Goal: Task Accomplishment & Management: Manage account settings

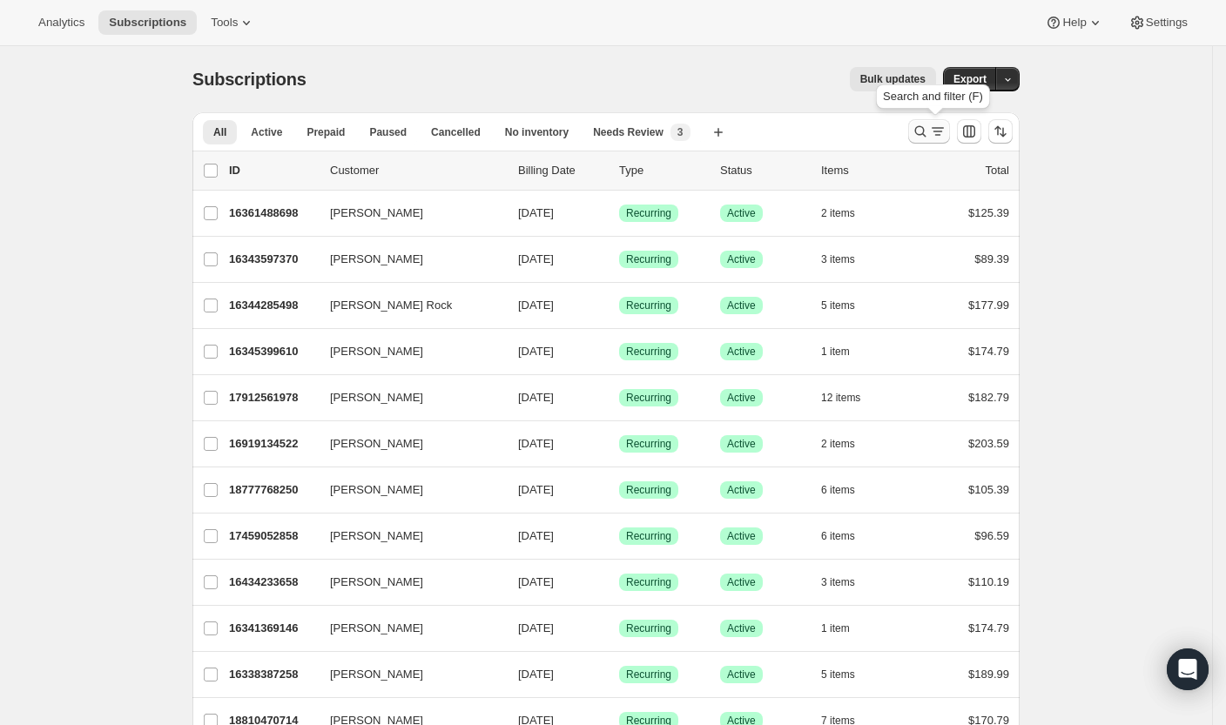
click at [928, 130] on icon "Search and filter results" at bounding box center [920, 131] width 17 height 17
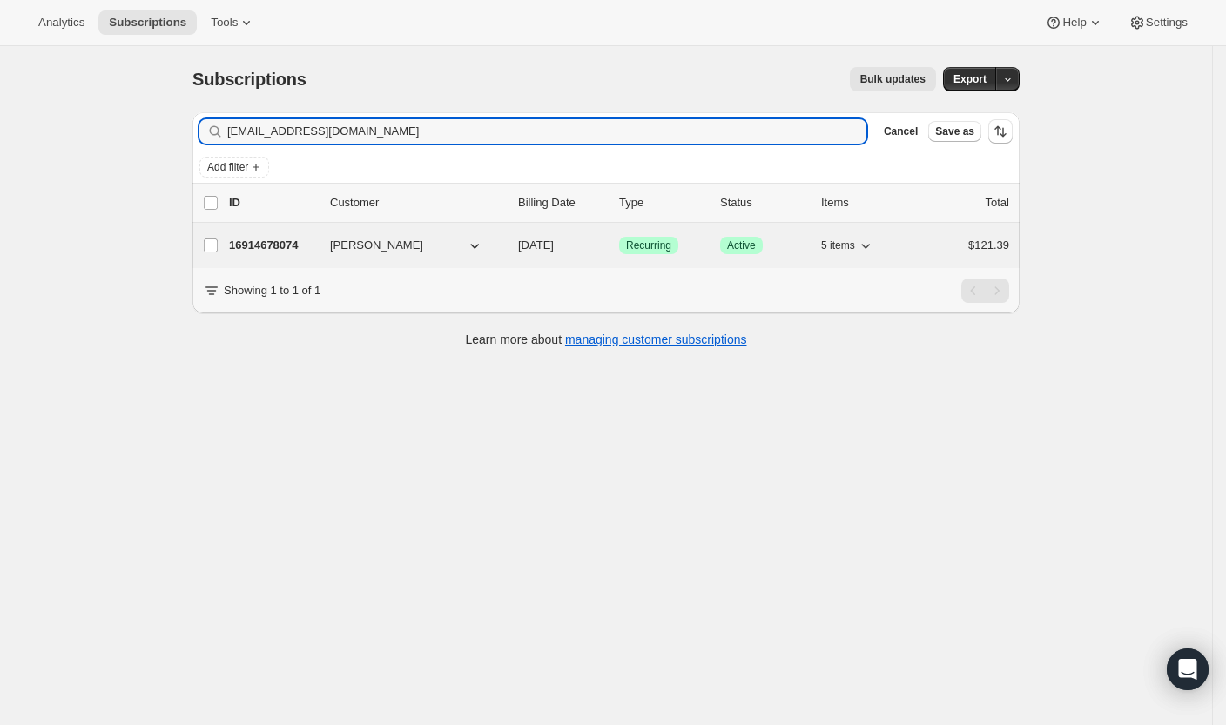
type input "[EMAIL_ADDRESS][DOMAIN_NAME]"
click at [287, 240] on p "16914678074" at bounding box center [272, 245] width 87 height 17
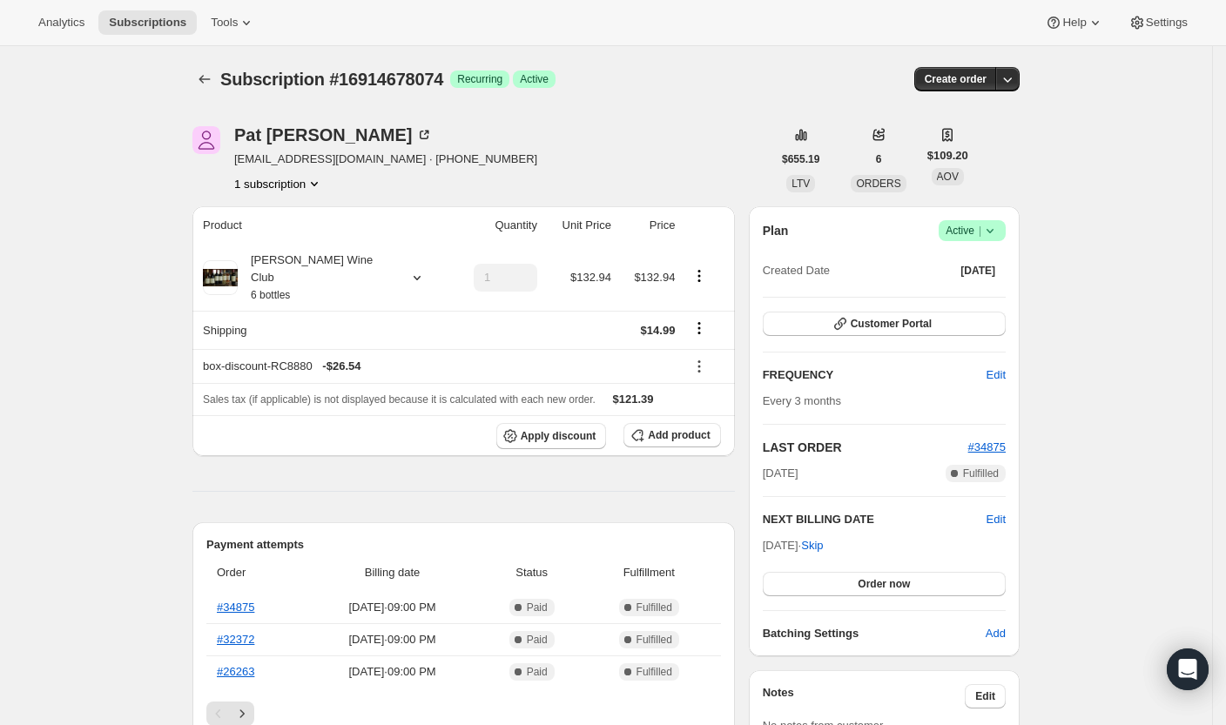
click at [999, 233] on icon at bounding box center [990, 230] width 17 height 17
click at [951, 287] on span "Cancel subscription" at bounding box center [974, 293] width 98 height 13
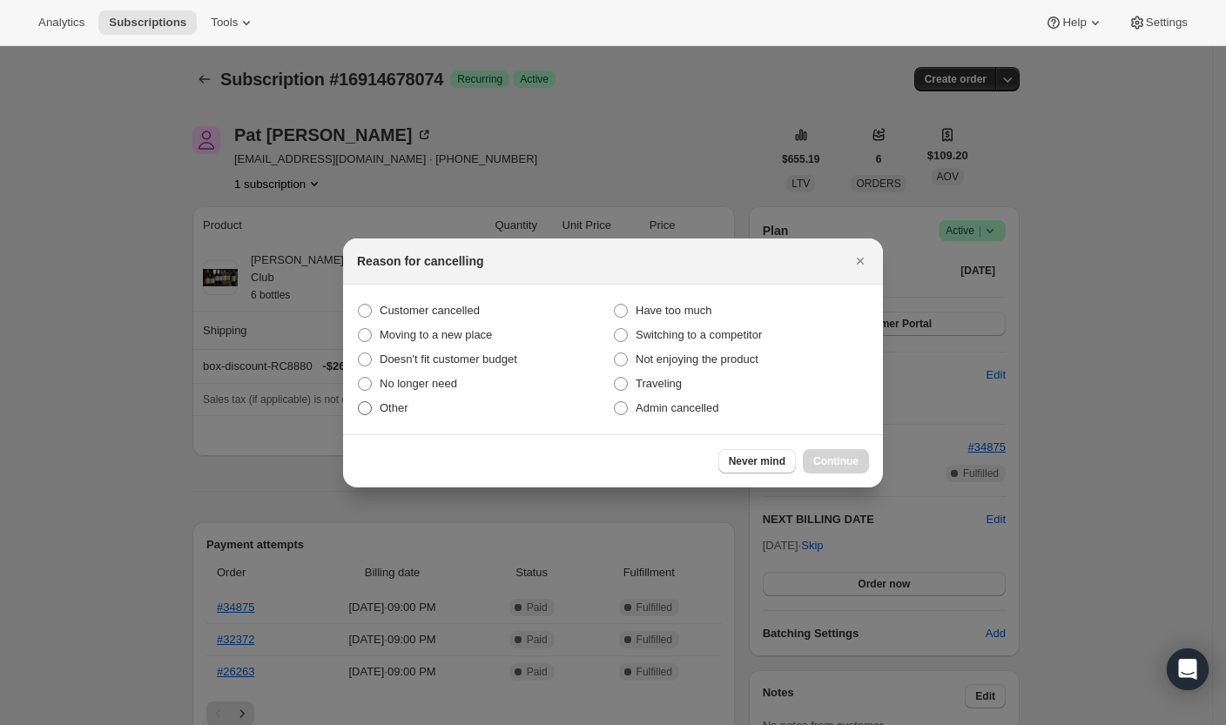
click at [397, 401] on span "Other" at bounding box center [394, 407] width 29 height 13
click at [359, 401] on input "Other" at bounding box center [358, 401] width 1 height 1
radio input "true"
click at [467, 314] on span "Customer cancelled" at bounding box center [430, 310] width 100 height 13
click at [359, 305] on input "Customer cancelled" at bounding box center [358, 304] width 1 height 1
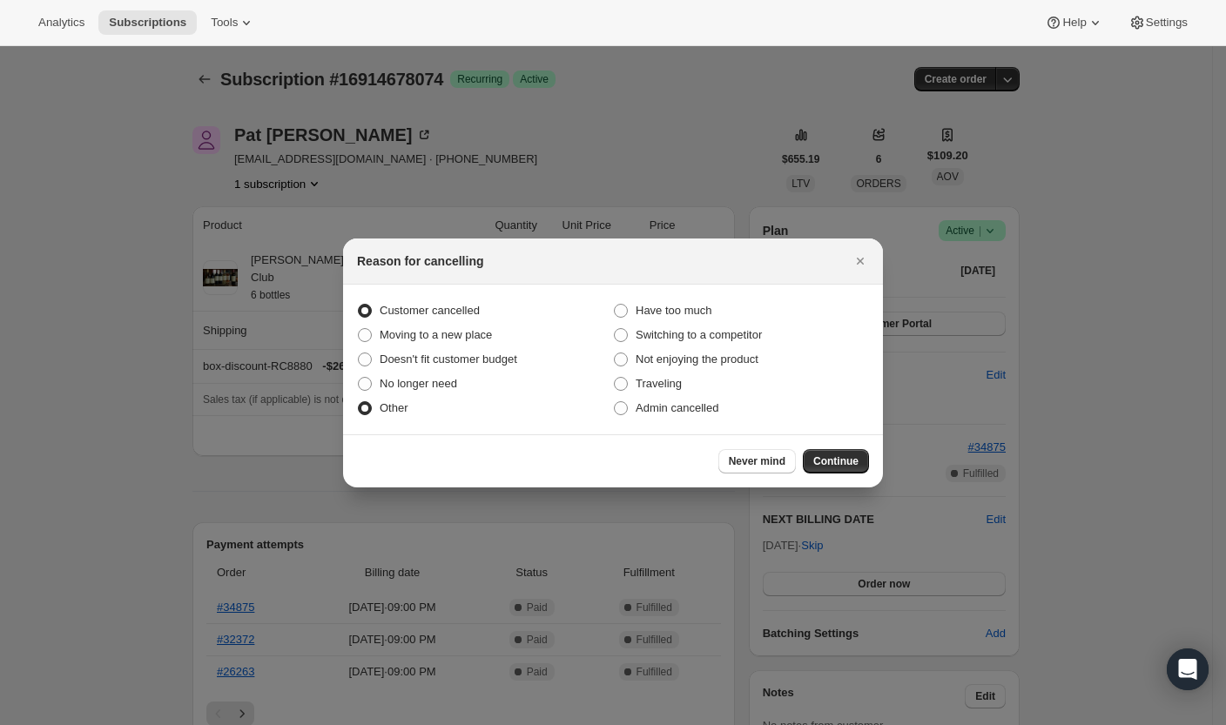
radio input "true"
radio input "false"
drag, startPoint x: 833, startPoint y: 461, endPoint x: 610, endPoint y: 219, distance: 329.1
click at [822, 452] on button "Continue" at bounding box center [836, 461] width 66 height 24
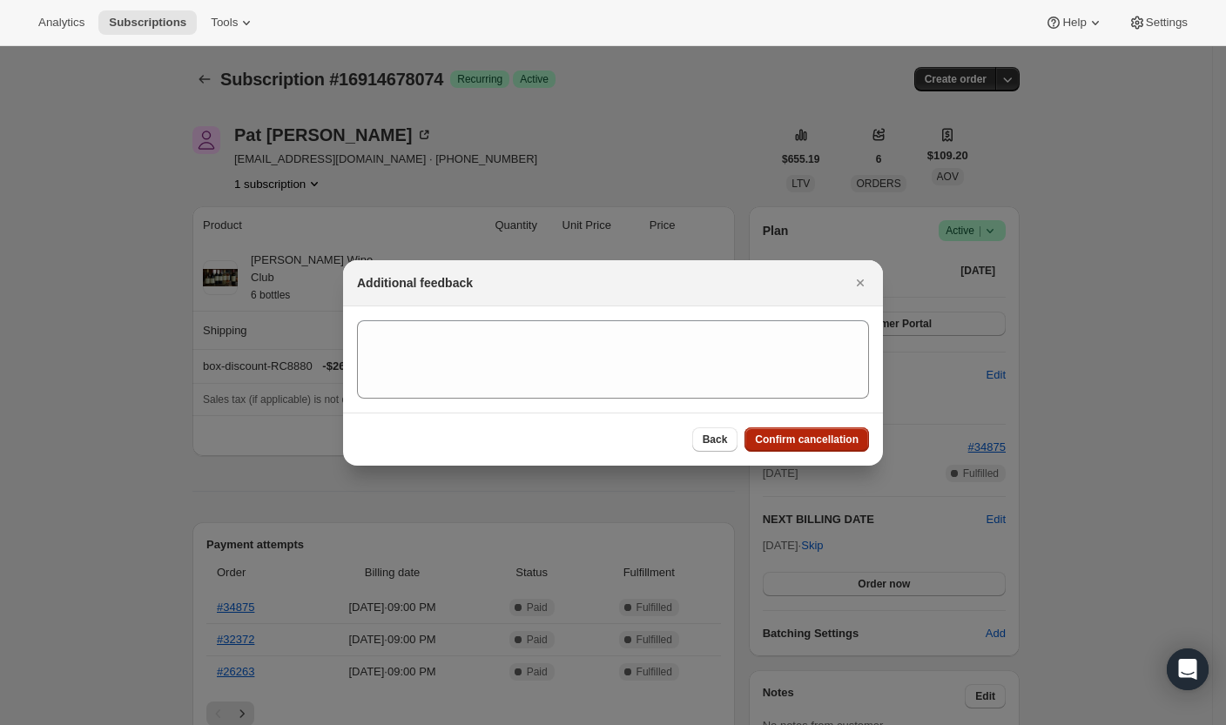
click at [813, 443] on span "Confirm cancellation" at bounding box center [807, 440] width 104 height 14
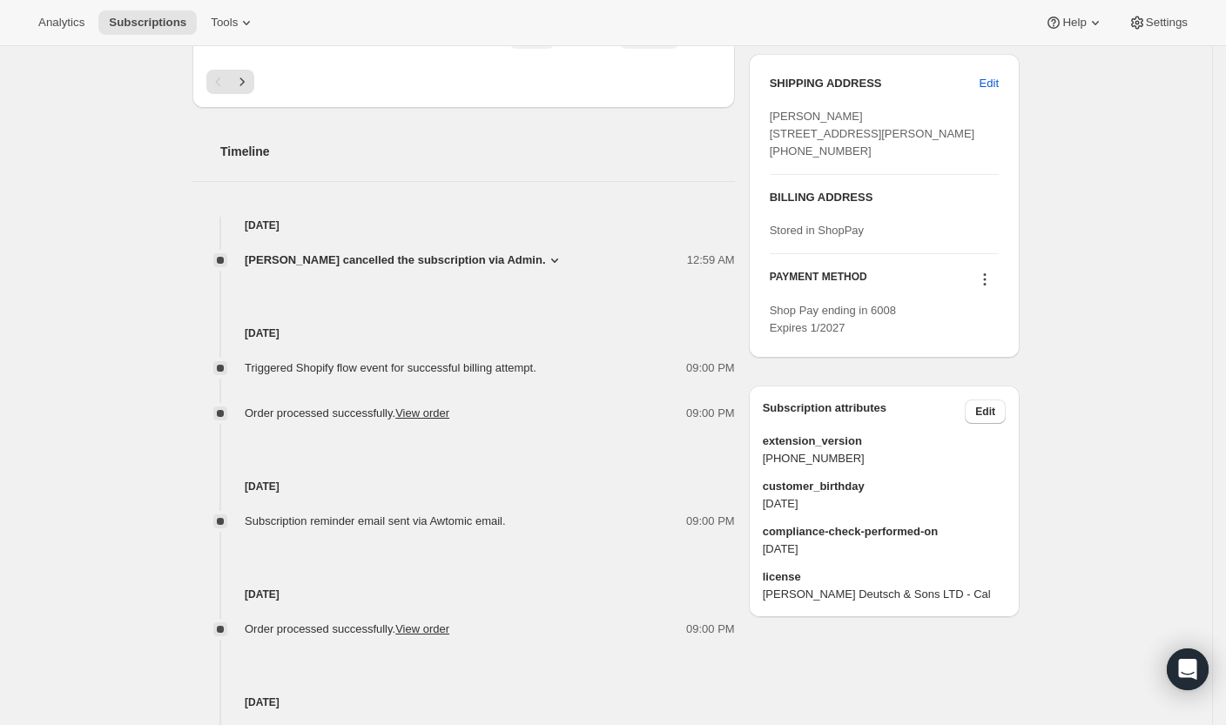
scroll to position [711, 0]
click at [479, 253] on span "[PERSON_NAME] cancelled the subscription via Admin." at bounding box center [395, 261] width 301 height 17
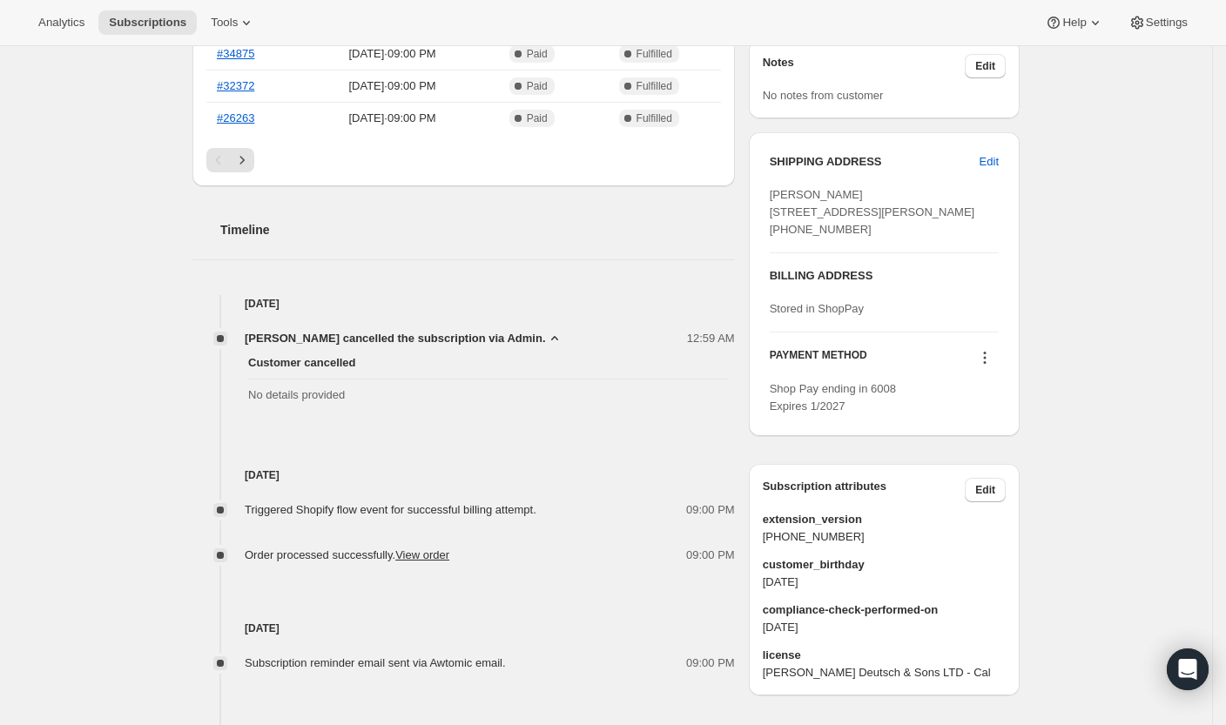
scroll to position [548, 0]
